Goal: Task Accomplishment & Management: Complete application form

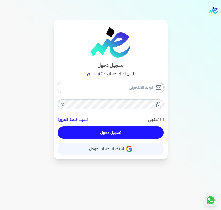
type input "[EMAIL_ADDRESS][DOMAIN_NAME]"
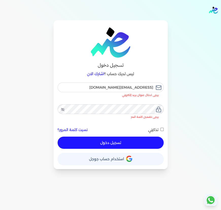
click at [135, 136] on button "تسجيل دخول" at bounding box center [111, 142] width 106 height 12
checkbox input "false"
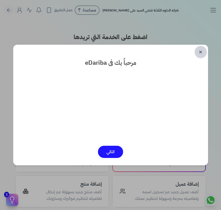
click at [197, 53] on link "✕" at bounding box center [200, 52] width 12 height 12
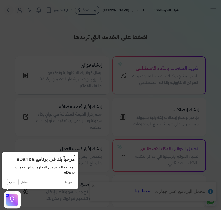
click at [76, 153] on button "×" at bounding box center [74, 155] width 8 height 7
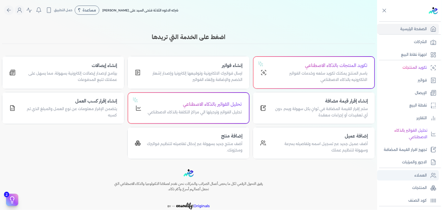
click at [220, 178] on p "العملاء" at bounding box center [421, 175] width 12 height 7
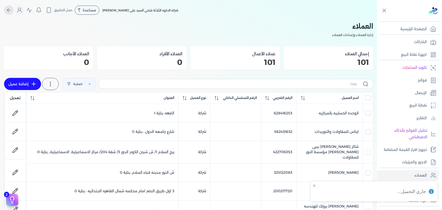
click at [9, 10] on icon "Global" at bounding box center [9, 10] width 6 height 6
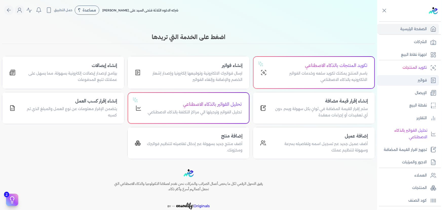
click at [220, 76] on link "فواتير" at bounding box center [408, 80] width 62 height 11
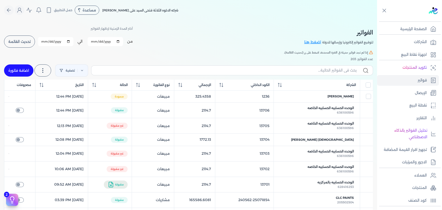
click at [23, 40] on span "تحديث القائمة" at bounding box center [19, 42] width 22 height 4
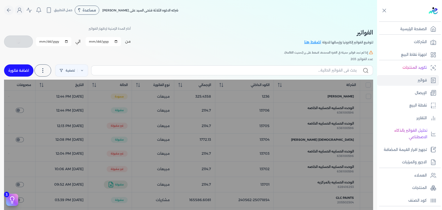
checkbox input "false"
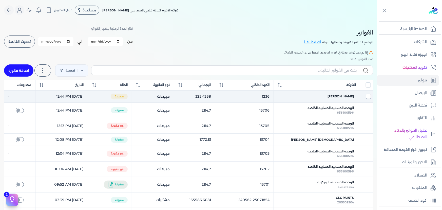
click at [220, 98] on input "checkbox" at bounding box center [368, 96] width 5 height 5
drag, startPoint x: 336, startPoint y: 98, endPoint x: 326, endPoint y: 98, distance: 10.4
click at [220, 98] on span "[PERSON_NAME]" at bounding box center [341, 96] width 26 height 5
checkbox input "true"
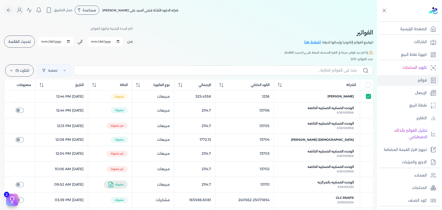
select select "EGP"
select select "B"
select select "EGS"
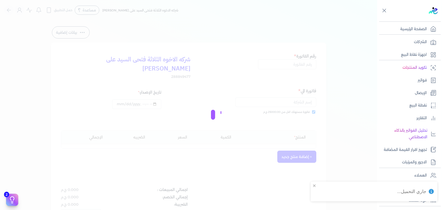
type input "1236"
checkbox input "true"
type input "[DATE]T12:44:19"
type input "[DATE]"
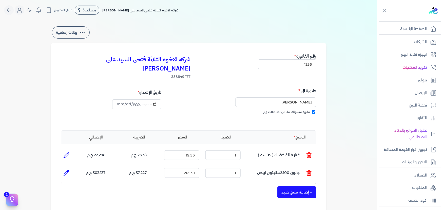
click at [86, 31] on button "بيانات إضافية" at bounding box center [71, 32] width 38 height 12
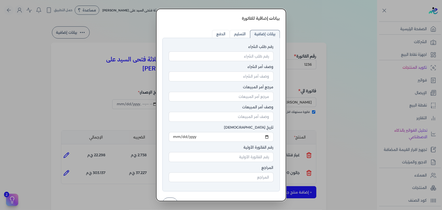
click at [86, 31] on dialog "بيانات إضافية للفاتورة رقم طلب الشراء وصف أمر الشراء مرجع أمر المبيعات وصف أمر …" at bounding box center [221, 105] width 442 height 210
click at [89, 62] on dialog "بيانات إضافية للفاتورة رقم طلب الشراء وصف أمر الشراء مرجع أمر المبيعات وصف أمر …" at bounding box center [221, 105] width 442 height 210
click at [160, 15] on div "بيانات إضافية للفاتورة رقم طلب الشراء وصف أمر الشراء مرجع أمر المبيعات وصف أمر …" at bounding box center [221, 105] width 130 height 192
click at [160, 11] on div "بيانات إضافية للفاتورة رقم طلب الشراء وصف أمر الشراء مرجع أمر المبيعات وصف أمر …" at bounding box center [221, 105] width 130 height 192
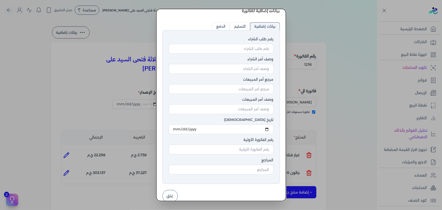
scroll to position [14, 0]
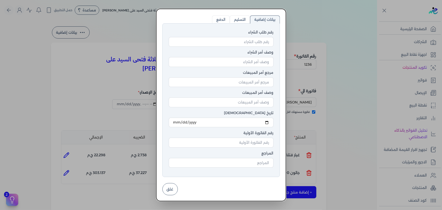
drag, startPoint x: 176, startPoint y: 189, endPoint x: 166, endPoint y: 179, distance: 13.8
click at [176, 189] on button "غلق" at bounding box center [169, 189] width 15 height 12
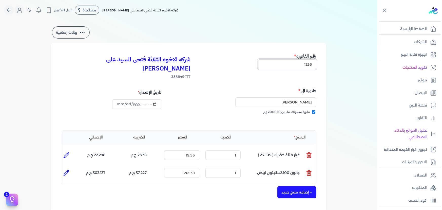
click at [220, 64] on input "1236" at bounding box center [287, 64] width 58 height 10
type input "13707"
click at [220, 110] on input "فاتورة مستهلك اقل من 25000.00 ج.م" at bounding box center [313, 111] width 3 height 3
checkbox input "false"
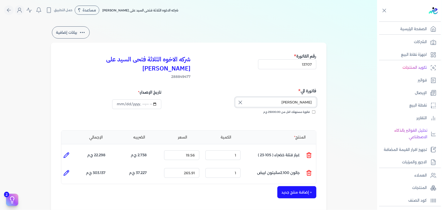
click at [220, 97] on input "[PERSON_NAME]" at bounding box center [275, 102] width 81 height 10
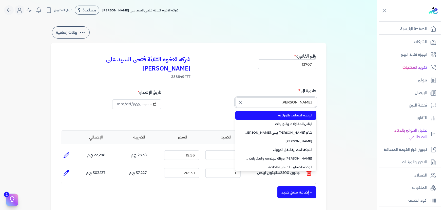
click at [220, 97] on input "[PERSON_NAME]" at bounding box center [275, 102] width 81 height 10
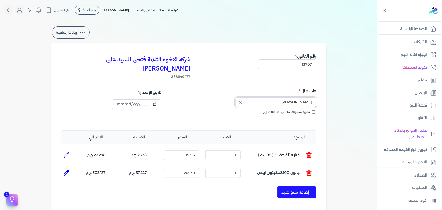
click at [220, 97] on input "[PERSON_NAME]" at bounding box center [275, 102] width 81 height 10
type input "[PERSON_NAME]"
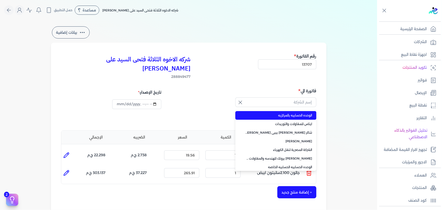
type input "الوحده الحسابيه بالمركزيه"
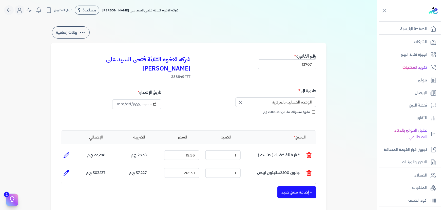
click at [220, 101] on icon "button" at bounding box center [240, 102] width 3 height 3
click at [220, 97] on input "text" at bounding box center [275, 102] width 81 height 10
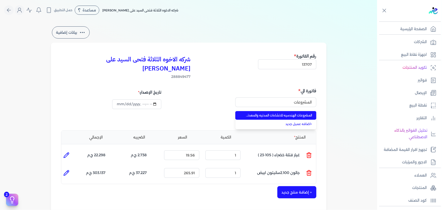
click at [220, 113] on span "المشروعات الهندسيه للانشاءات المدنيه والمعدنيه المشروعات الهندسية للانشاءات الم…" at bounding box center [279, 115] width 67 height 5
type input "المشروعات الهندسيه للانشاءات المدنيه والمعدنيه المشروعات الهندسية للانشاءات الم…"
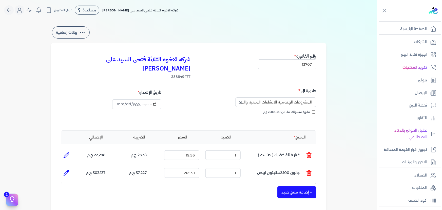
click at [220, 148] on li at bounding box center [309, 155] width 6 height 14
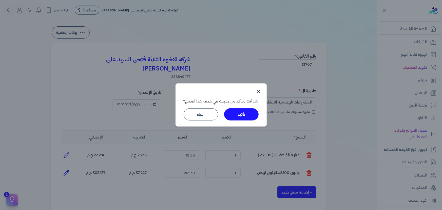
click at [220, 113] on button "تأكيد" at bounding box center [241, 114] width 34 height 12
type input "265.91"
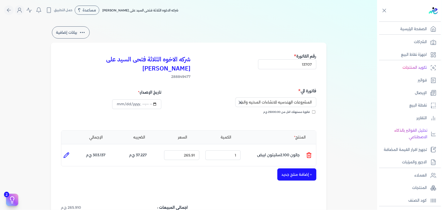
click at [220, 152] on icon at bounding box center [309, 155] width 6 height 6
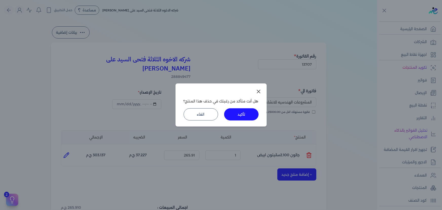
click at [220, 116] on button "تأكيد" at bounding box center [241, 114] width 34 height 12
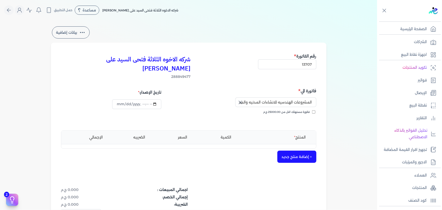
click at [220, 151] on button "+ إضافة منتج جديد" at bounding box center [296, 157] width 39 height 12
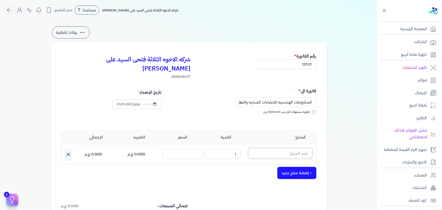
click at [220, 148] on input "text" at bounding box center [280, 153] width 63 height 10
click at [220, 152] on icon at bounding box center [309, 155] width 6 height 6
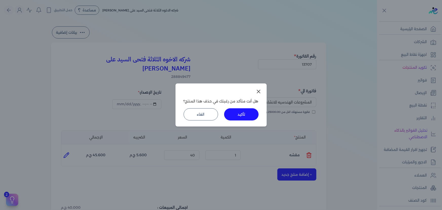
click at [220, 115] on button "تأكيد" at bounding box center [241, 114] width 34 height 12
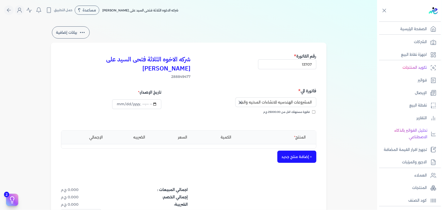
click at [220, 151] on button "+ إضافة منتج جديد" at bounding box center [296, 157] width 39 height 12
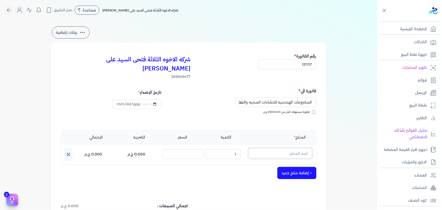
click at [220, 148] on input "text" at bounding box center [280, 153] width 63 height 10
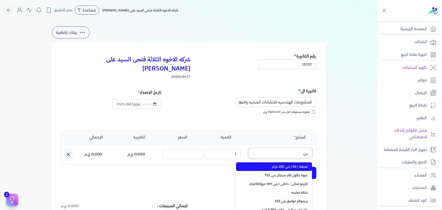
type input "بنت"
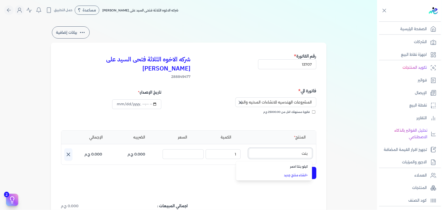
click at [220, 148] on input "بنت" at bounding box center [280, 153] width 63 height 10
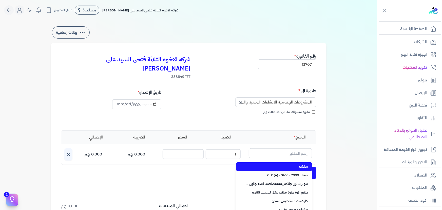
click at [186, 171] on div "شركه الاخوه الثلاثة فتحى السيد على [PERSON_NAME] 288849477 رقم الفاتورة 13707 ف…" at bounding box center [189, 162] width 276 height 238
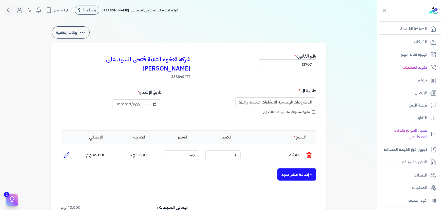
click at [220, 152] on icon at bounding box center [309, 155] width 6 height 6
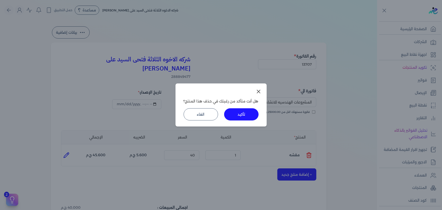
click at [220, 116] on button "تأكيد" at bounding box center [241, 114] width 34 height 12
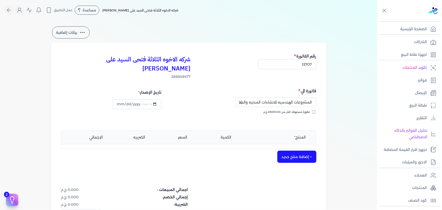
click at [220, 151] on button "+ إضافة منتج جديد" at bounding box center [296, 157] width 39 height 12
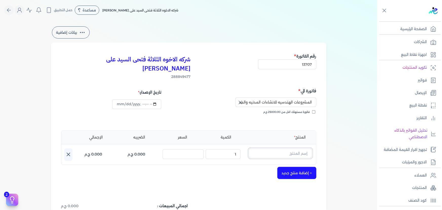
drag, startPoint x: 302, startPoint y: 147, endPoint x: 300, endPoint y: 142, distance: 6.1
click at [220, 148] on input "text" at bounding box center [280, 153] width 63 height 10
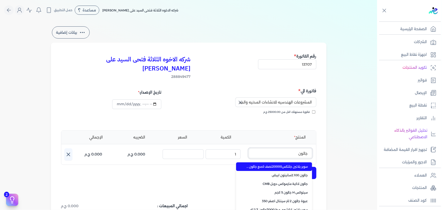
click at [220, 148] on button "جالون" at bounding box center [280, 154] width 63 height 12
click at [220, 148] on button "[PERSON_NAME]" at bounding box center [280, 154] width 63 height 12
type input "عبوة جالون 2لتر سينتال اخضر 555"
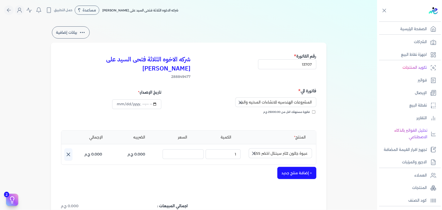
click at [220, 150] on icon "button" at bounding box center [254, 153] width 6 height 6
click at [220, 148] on input "text" at bounding box center [280, 153] width 63 height 10
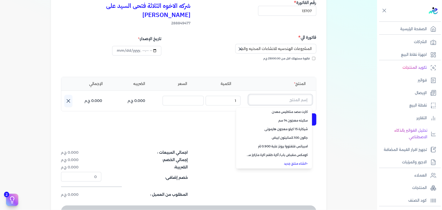
scroll to position [92, 0]
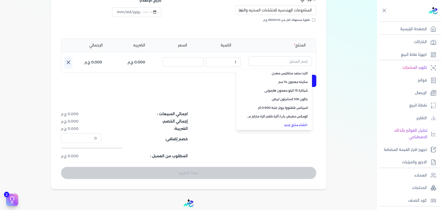
click at [220, 123] on link "+ انشاء منتج جديد" at bounding box center [277, 125] width 62 height 5
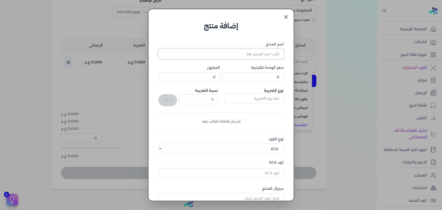
click at [220, 55] on input "اسم المنتج" at bounding box center [221, 54] width 126 height 10
type input "[PERSON_NAME] بنتا اخضر"
click at [220, 79] on input "0" at bounding box center [253, 77] width 62 height 10
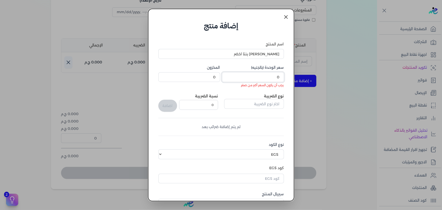
click at [220, 78] on input "0" at bounding box center [253, 77] width 62 height 10
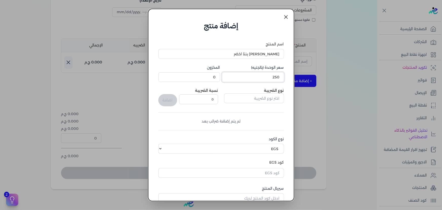
type input "250"
drag, startPoint x: 250, startPoint y: 97, endPoint x: 234, endPoint y: 102, distance: 16.4
click at [220, 97] on input "text" at bounding box center [254, 98] width 60 height 10
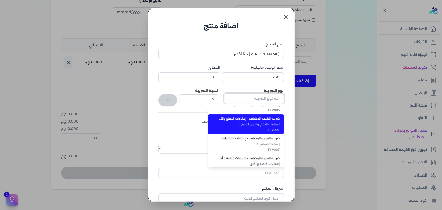
scroll to position [139, 0]
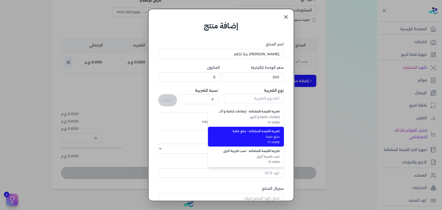
click at [220, 141] on span "T1-V009" at bounding box center [249, 142] width 62 height 5
type input "ضريبه القيمه المضافه - سلع عامة"
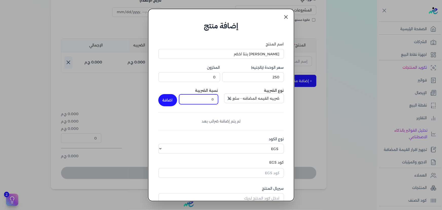
drag, startPoint x: 209, startPoint y: 102, endPoint x: 240, endPoint y: 100, distance: 31.0
click at [220, 100] on div "نوع الضريبة ضريبه القيمه المضافه - سلع عامة نسبة الضريبة 0 اضافة" at bounding box center [221, 97] width 126 height 18
type input "14"
click at [165, 101] on button "اضافة" at bounding box center [167, 100] width 19 height 12
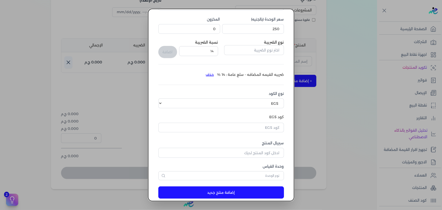
scroll to position [55, 0]
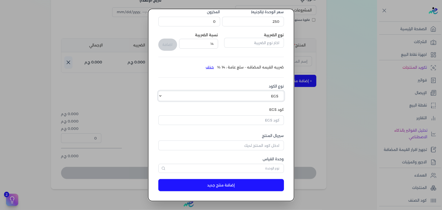
drag, startPoint x: 259, startPoint y: 97, endPoint x: 260, endPoint y: 100, distance: 3.8
click at [220, 97] on select "اختر نوع الكود EGS GS1" at bounding box center [221, 96] width 126 height 10
select select "GS1"
click at [162, 91] on select "اختر نوع الكود EGS GS1" at bounding box center [221, 96] width 126 height 10
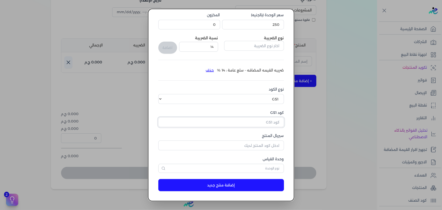
click at [220, 123] on input "كود GS1" at bounding box center [221, 122] width 126 height 10
type input "{"
click at [220, 122] on input "كود GS1" at bounding box center [221, 122] width 126 height 10
paste input "10003207"
type input "10003207"
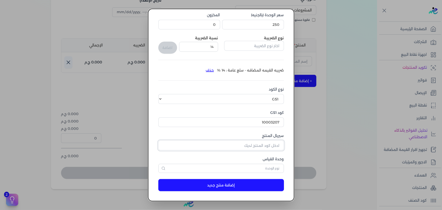
click at [220, 147] on input "سيريال المنتج" at bounding box center [221, 145] width 126 height 10
type input "121365"
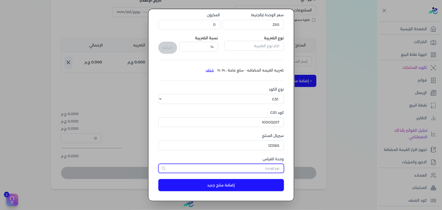
click at [220, 169] on input "text" at bounding box center [221, 168] width 126 height 9
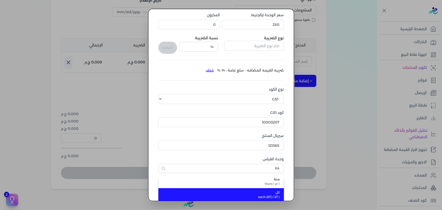
click at [220, 190] on span "كل" at bounding box center [225, 192] width 112 height 5
type input "كل"
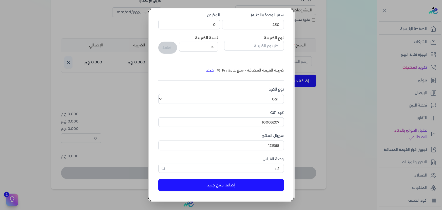
click at [220, 183] on button "إضافة منتج جديد" at bounding box center [221, 185] width 126 height 12
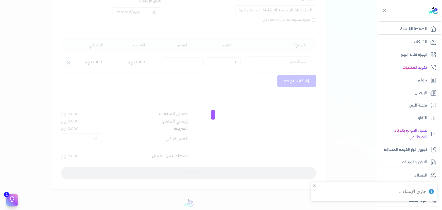
select select "EGS"
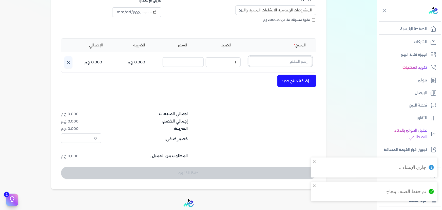
click at [220, 56] on input "text" at bounding box center [280, 61] width 63 height 10
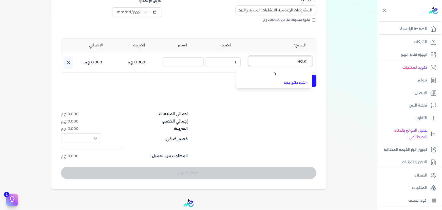
click at [220, 56] on button "[HG,K" at bounding box center [280, 62] width 63 height 12
type input "["
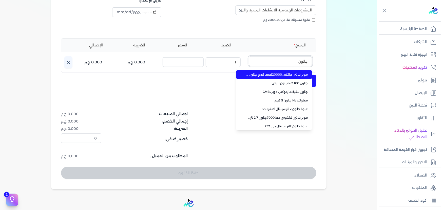
click at [220, 56] on button "جالون" at bounding box center [280, 62] width 63 height 12
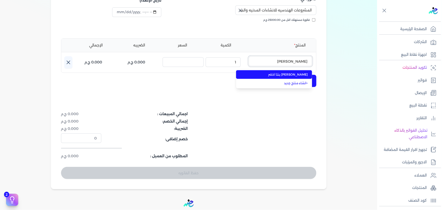
type input "[PERSON_NAME]"
click at [220, 72] on span "[PERSON_NAME] بنتا اخضر" at bounding box center [277, 74] width 62 height 5
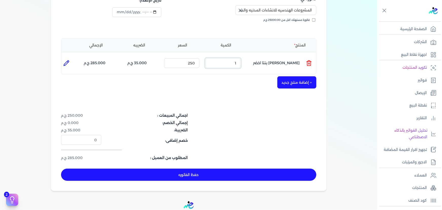
drag, startPoint x: 236, startPoint y: 53, endPoint x: 254, endPoint y: 53, distance: 17.7
click at [220, 56] on ul "المنتج : [PERSON_NAME] اخضر الكمية : 1 السعر : 250 الضريبه : 35.000 ج.م الإجمال…" at bounding box center [188, 63] width 255 height 14
type input "2"
click at [63, 58] on li at bounding box center [66, 63] width 10 height 10
type input "[PERSON_NAME] بنتا اخضر"
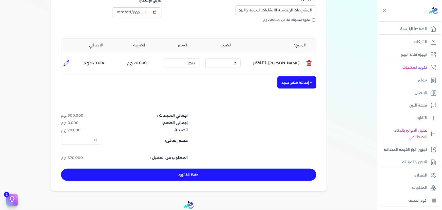
type input "250"
type input "2"
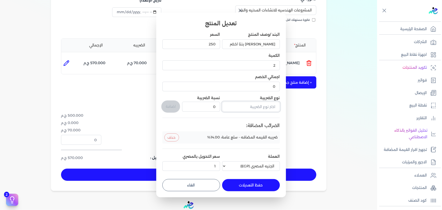
click at [220, 104] on input "text" at bounding box center [251, 107] width 58 height 10
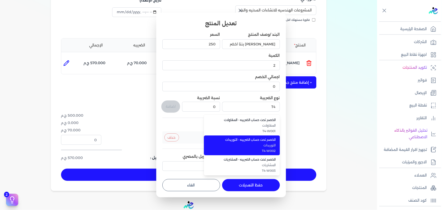
drag, startPoint x: 262, startPoint y: 149, endPoint x: 263, endPoint y: 146, distance: 3.0
click at [220, 149] on span "T4-W002" at bounding box center [245, 151] width 62 height 5
type input "الخصم تحت حساب الضريبه - التوريدات"
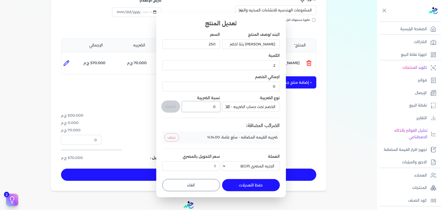
drag, startPoint x: 211, startPoint y: 104, endPoint x: 228, endPoint y: 106, distance: 16.6
click at [220, 106] on div "البند /وصف المنتج [PERSON_NAME] اخضر السعر 250 الكمية 2 اجمالي الخصم 0 نوع الضر…" at bounding box center [221, 102] width 118 height 141
type input "1"
click at [166, 106] on button "اضافة" at bounding box center [170, 106] width 19 height 12
type input "0"
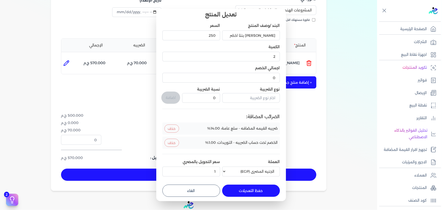
scroll to position [6, 0]
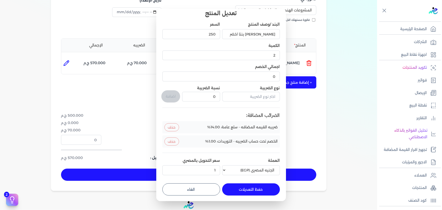
click at [220, 187] on button "حفظ التعديلات" at bounding box center [251, 189] width 58 height 12
type input "0"
type input "1"
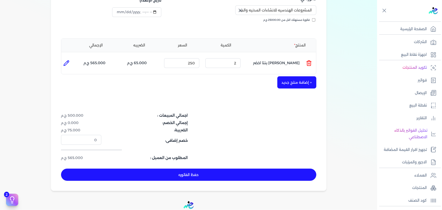
scroll to position [0, 0]
click at [220, 169] on button "حفظ الفاتوره" at bounding box center [188, 175] width 255 height 12
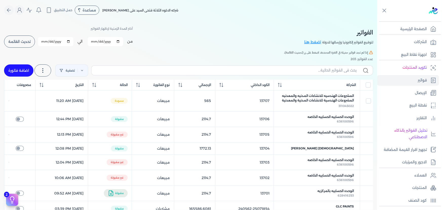
click at [26, 44] on button "تحديث القائمة" at bounding box center [19, 41] width 31 height 12
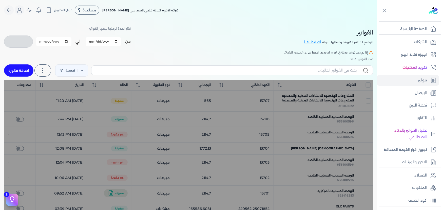
checkbox input "false"
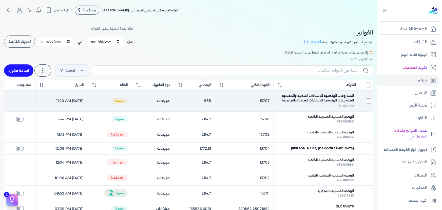
click at [220, 102] on input "checkbox" at bounding box center [368, 100] width 5 height 5
checkbox input "true"
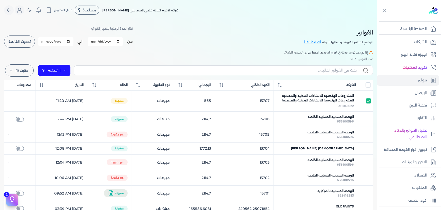
click at [69, 72] on link "تصفية" at bounding box center [54, 70] width 33 height 12
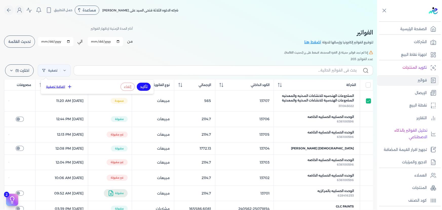
click at [143, 88] on button "تأكيد" at bounding box center [144, 87] width 14 height 8
click at [131, 88] on button "إلغاء" at bounding box center [128, 87] width 14 height 8
select select
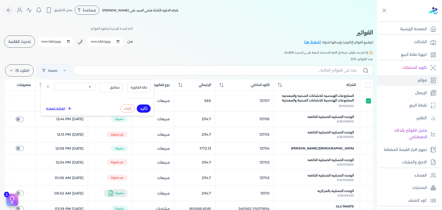
click at [91, 86] on select "الكل مقبولة غير مقبولة مسجلة ملغية مرفوضة مسودة" at bounding box center [74, 87] width 41 height 8
click at [140, 62] on div "تصفية اختارت (1) مسح استخرج العملاء استخرج المنتجات" at bounding box center [188, 70] width 369 height 18
drag, startPoint x: 367, startPoint y: 102, endPoint x: 77, endPoint y: 50, distance: 295.1
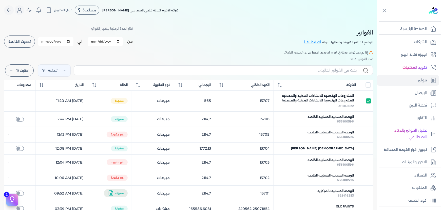
click at [76, 50] on h5 "إذا لم تجد فواتير حديثة في الفترة المحددة، اضغط على زر (تحديث القائمة)." at bounding box center [188, 52] width 369 height 5
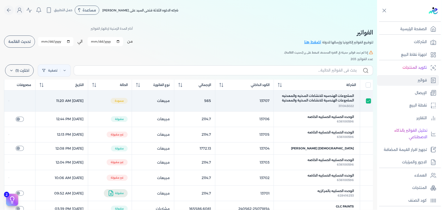
drag, startPoint x: 372, startPoint y: 103, endPoint x: 367, endPoint y: 103, distance: 4.3
click at [220, 103] on td at bounding box center [366, 100] width 13 height 21
checkbox input "false"
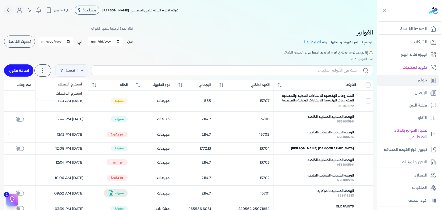
click at [38, 69] on label at bounding box center [42, 70] width 17 height 12
click at [24, 72] on link "اضافة فاتورة" at bounding box center [18, 70] width 29 height 12
select select "EGP"
select select "B"
select select "EGS"
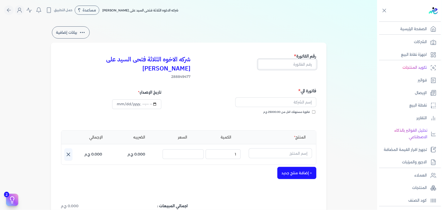
click at [220, 63] on input "text" at bounding box center [287, 64] width 58 height 10
type input "13707"
click at [220, 97] on input "text" at bounding box center [275, 102] width 81 height 10
type input "H"
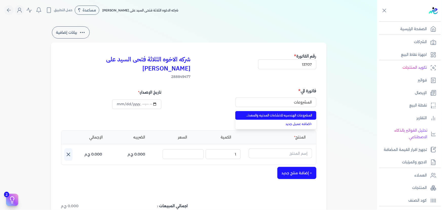
click at [220, 111] on li "المشروعات الهندسيه للانشاءات المدنيه والمعدنيه المشروعات الهندسية للانشاءات الم…" at bounding box center [275, 115] width 81 height 9
type input "المشروعات الهندسيه للانشاءات المدنيه والمعدنيه المشروعات الهندسية للانشاءات الم…"
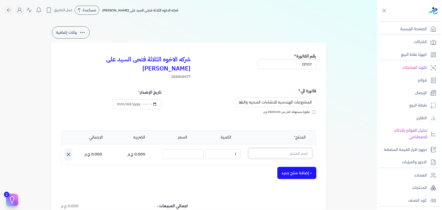
click at [220, 148] on input "text" at bounding box center [280, 153] width 63 height 10
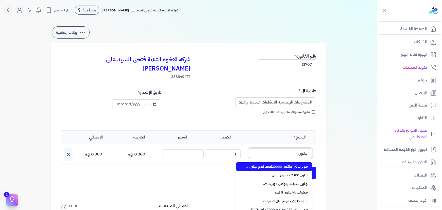
click at [220, 148] on button "جالون" at bounding box center [280, 154] width 63 height 12
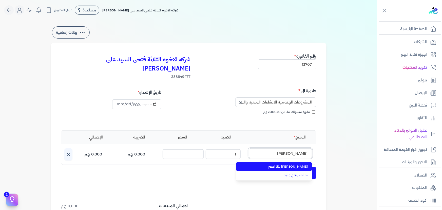
type input "[PERSON_NAME]"
drag, startPoint x: 296, startPoint y: 158, endPoint x: 284, endPoint y: 156, distance: 12.8
click at [220, 164] on span "[PERSON_NAME] بنتا اخضر" at bounding box center [277, 166] width 62 height 5
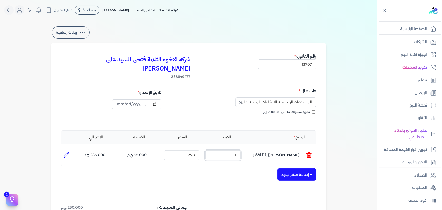
drag, startPoint x: 226, startPoint y: 148, endPoint x: 247, endPoint y: 146, distance: 21.1
click at [220, 148] on ul "المنتج : [PERSON_NAME] اخضر الكمية : 1 السعر : 250 الضريبه : 35.000 ج.م الإجمال…" at bounding box center [188, 155] width 255 height 14
type input "2"
click at [67, 152] on icon at bounding box center [66, 155] width 6 height 6
type input "[PERSON_NAME] بنتا اخضر"
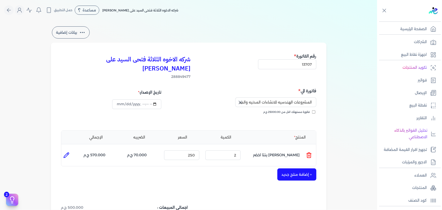
type input "250"
type input "2"
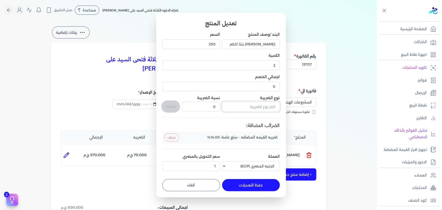
click at [220, 108] on input "text" at bounding box center [251, 107] width 58 height 10
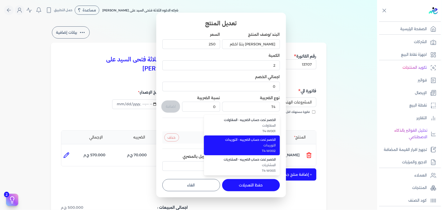
click at [220, 139] on span "الخصم تحت حساب الضريبه - التوريدات" at bounding box center [245, 139] width 62 height 5
type input "الخصم تحت حساب الضريبه - التوريدات"
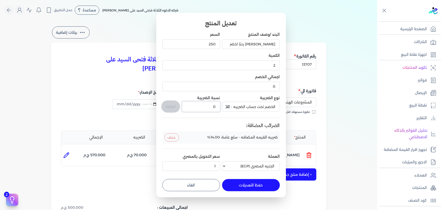
drag, startPoint x: 211, startPoint y: 107, endPoint x: 227, endPoint y: 105, distance: 16.1
click at [220, 105] on div "البند /وصف المنتج [PERSON_NAME] اخضر السعر 250 الكمية 2 اجمالي الخصم 0 نوع الضر…" at bounding box center [221, 102] width 118 height 141
type input "1"
click at [171, 104] on button "اضافة" at bounding box center [170, 106] width 19 height 12
type input "0"
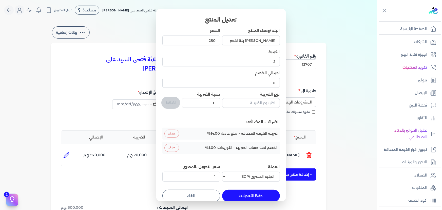
click at [220, 193] on button "حفظ التعديلات" at bounding box center [251, 196] width 58 height 12
type input "0"
type input "1"
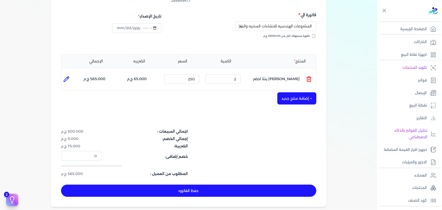
scroll to position [115, 0]
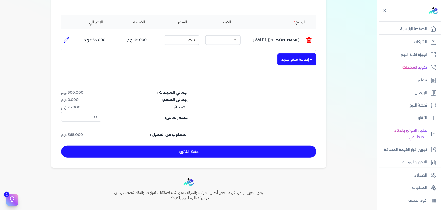
click at [220, 145] on button "حفظ الفاتوره" at bounding box center [188, 151] width 255 height 12
type input "[DATE]"
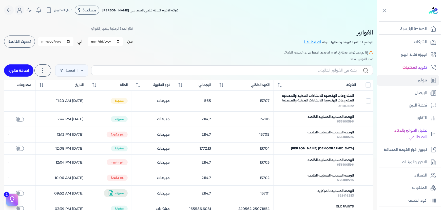
click at [26, 43] on span "تحديث القائمة" at bounding box center [19, 42] width 22 height 4
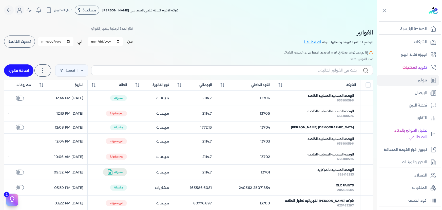
click at [12, 41] on span "تحديث القائمة" at bounding box center [19, 42] width 22 height 4
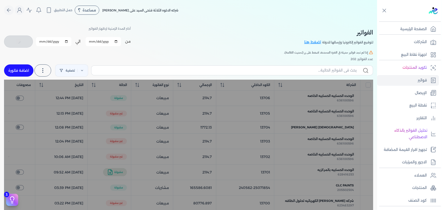
checkbox input "false"
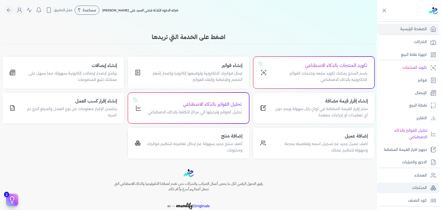
click at [423, 189] on p "المنتجات" at bounding box center [419, 187] width 15 height 7
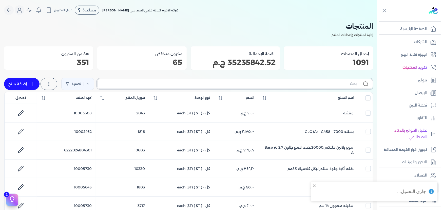
click at [281, 81] on input "text" at bounding box center [229, 83] width 255 height 5
type input "جالون"
checkbox input "false"
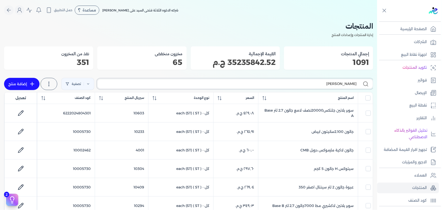
type input "[PERSON_NAME]"
checkbox input "false"
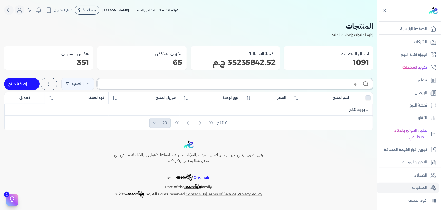
type input "ج"
checkbox input "false"
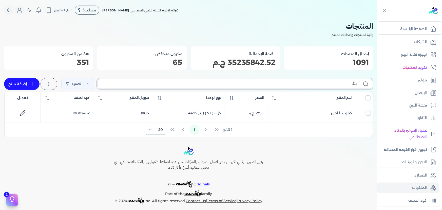
type input "بنتا"
